Goal: Navigation & Orientation: Find specific page/section

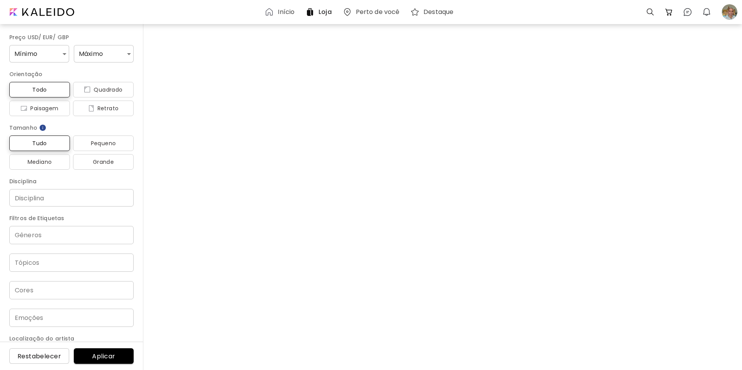
scroll to position [510, 0]
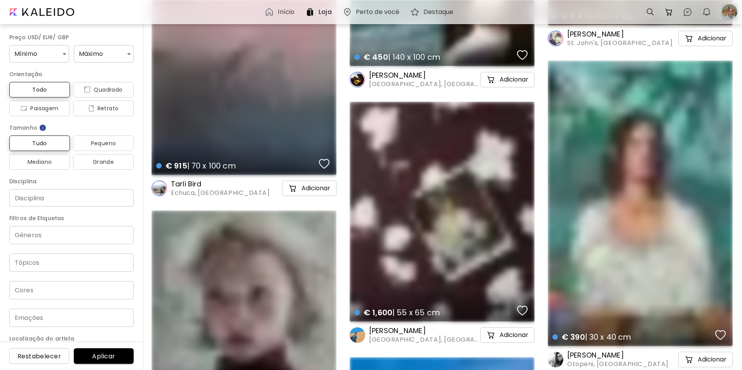
click at [727, 9] on div at bounding box center [729, 11] width 17 height 17
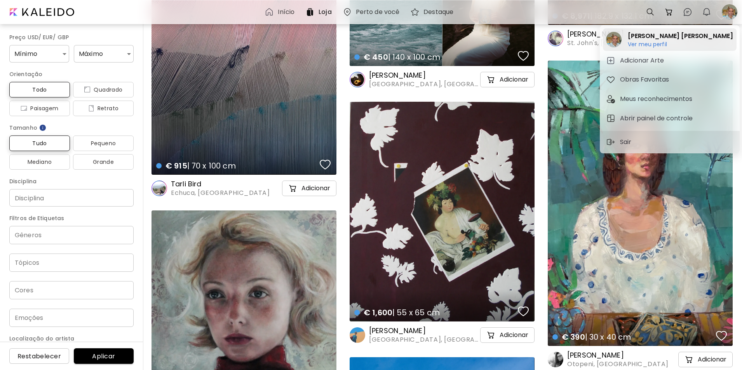
click at [640, 44] on h6 "Ver meu perfil" at bounding box center [680, 44] width 105 height 7
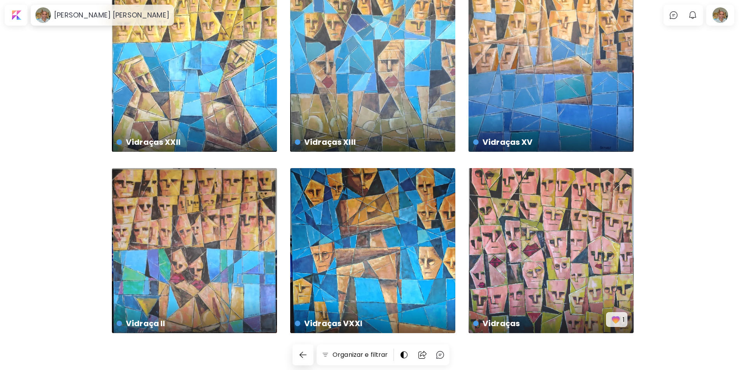
scroll to position [231, 0]
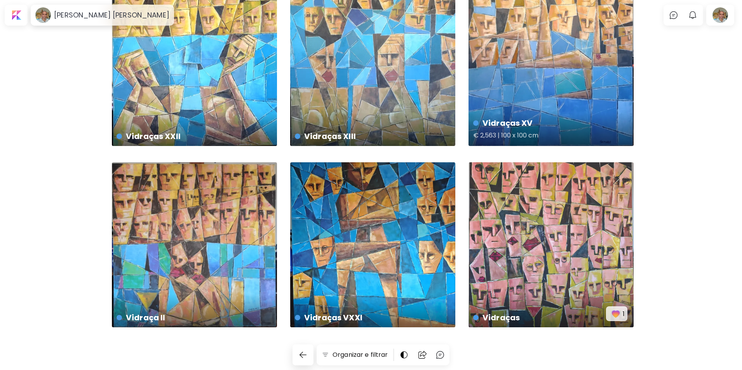
click at [543, 104] on div "Vidraças XV € 2,563 | 100 x 100 cm" at bounding box center [551, 63] width 165 height 165
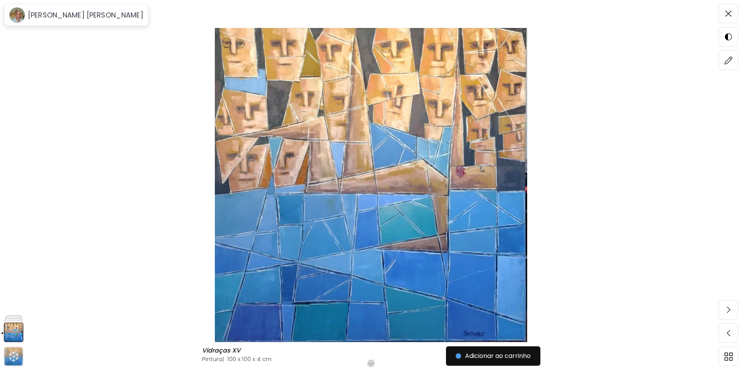
click at [728, 12] on img at bounding box center [728, 13] width 6 height 6
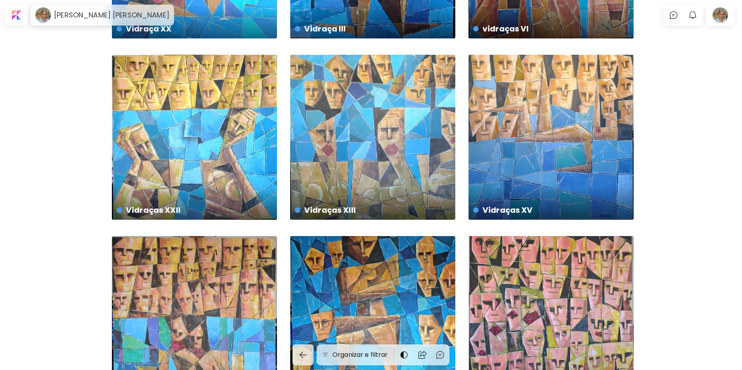
scroll to position [138, 0]
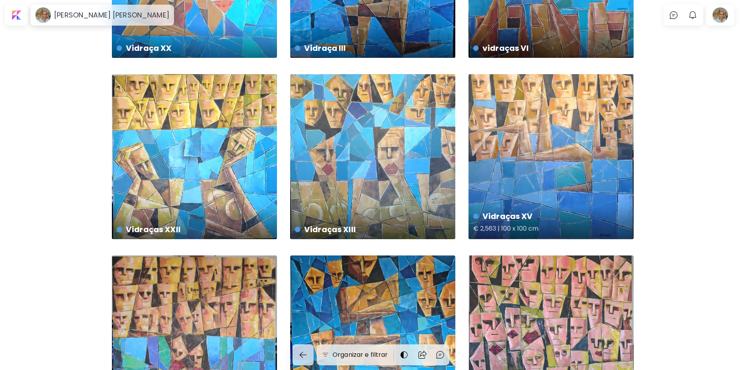
click at [561, 125] on div "Vidraças XV € 2,563 | 100 x 100 cm" at bounding box center [551, 156] width 165 height 165
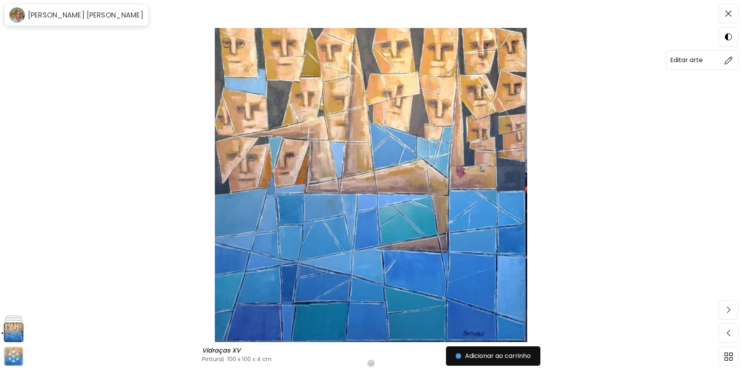
click at [728, 60] on img at bounding box center [729, 60] width 8 height 8
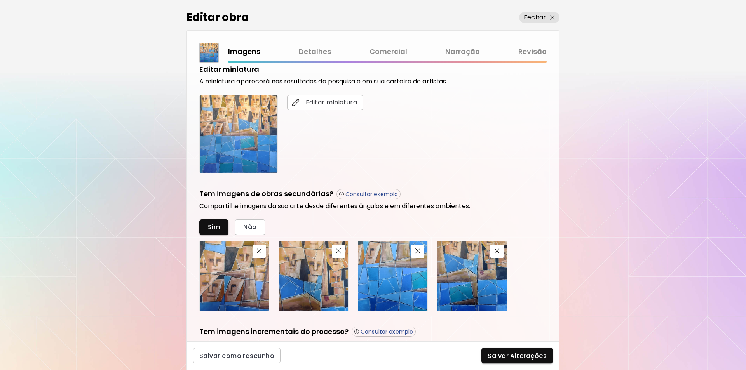
scroll to position [148, 0]
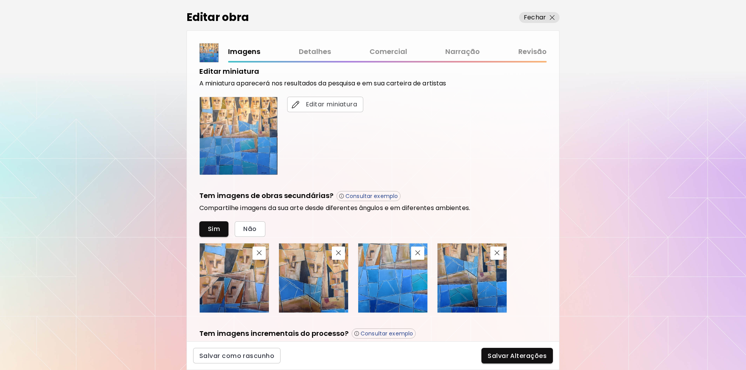
click at [385, 51] on link "Comercial" at bounding box center [388, 51] width 38 height 11
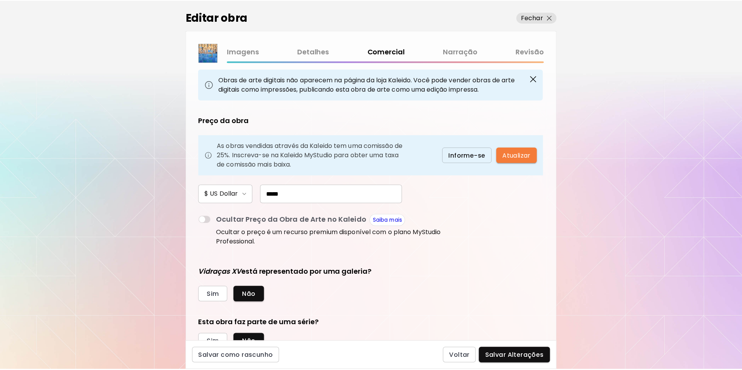
scroll to position [82, 0]
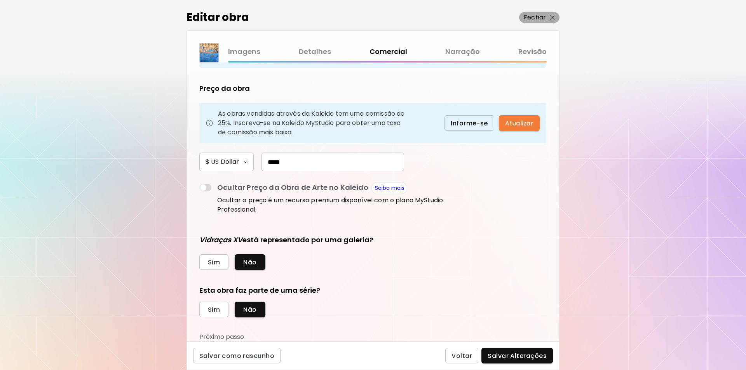
click at [538, 16] on p "Fechar" at bounding box center [535, 17] width 22 height 9
